Goal: Task Accomplishment & Management: Complete application form

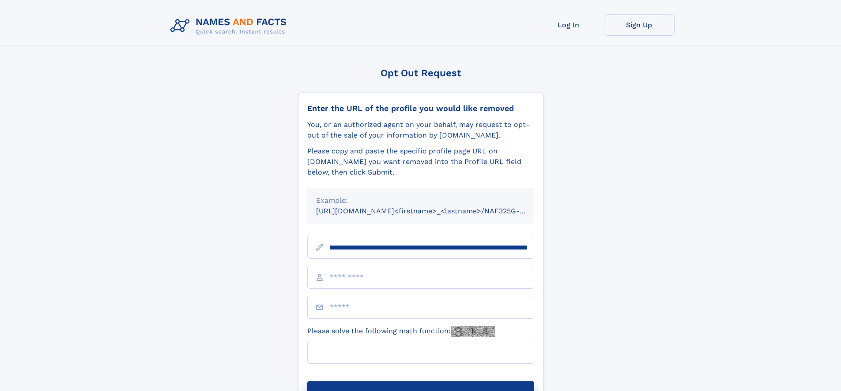
scroll to position [0, 98]
type input "**********"
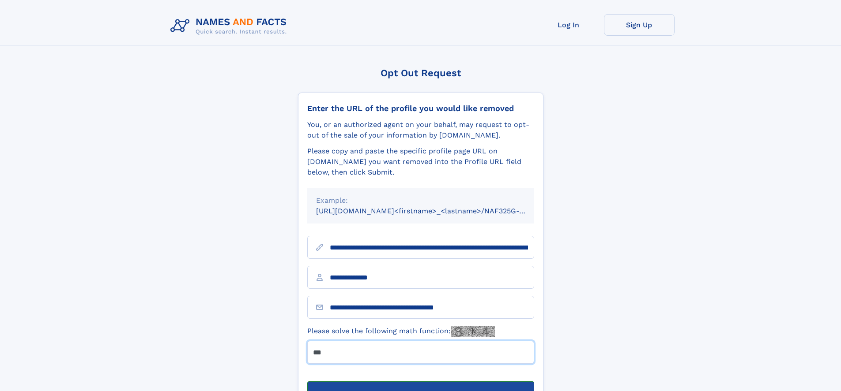
type input "***"
click at [420, 382] on button "Submit Opt Out Request" at bounding box center [420, 396] width 227 height 28
